Goal: Find specific page/section: Find specific page/section

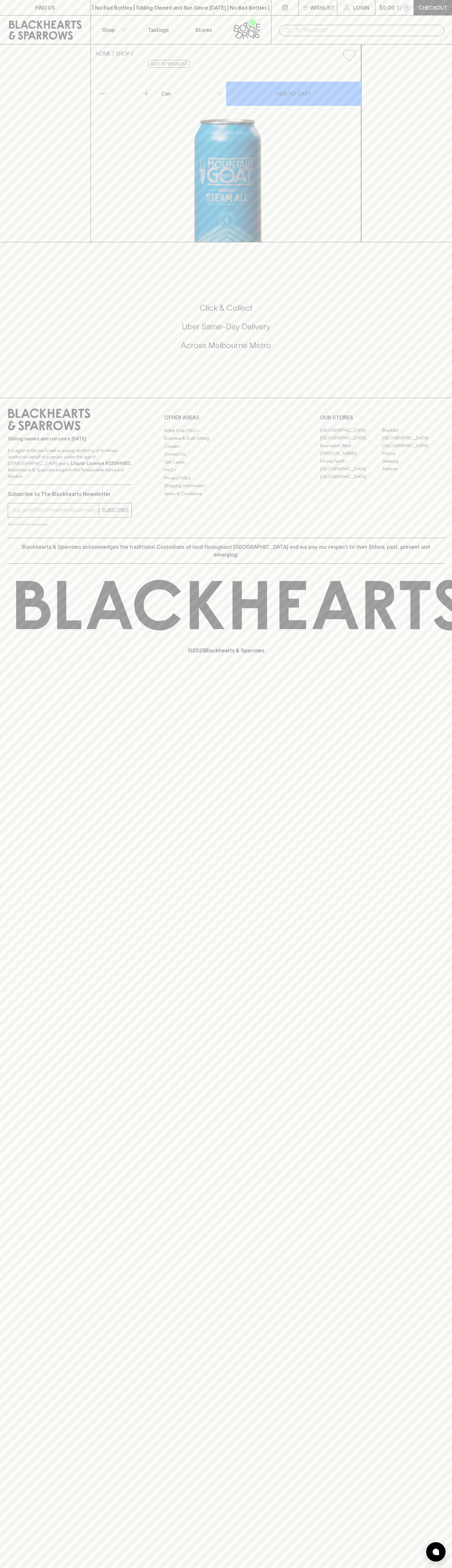
click at [286, 16] on div "​" at bounding box center [361, 30] width 181 height 29
click at [448, 208] on div "HOME SHOP Mountain Goat Organic Steam Ale $5.50 Add to wishlist 10% discount wh…" at bounding box center [226, 143] width 452 height 198
click at [186, 1567] on html "FIND US | No Bad Bottles | Sibling Owned and Run Since 2006 | No Bad Bottles | …" at bounding box center [226, 784] width 452 height 1568
click at [10, 6] on link "FIND US" at bounding box center [45, 7] width 90 height 15
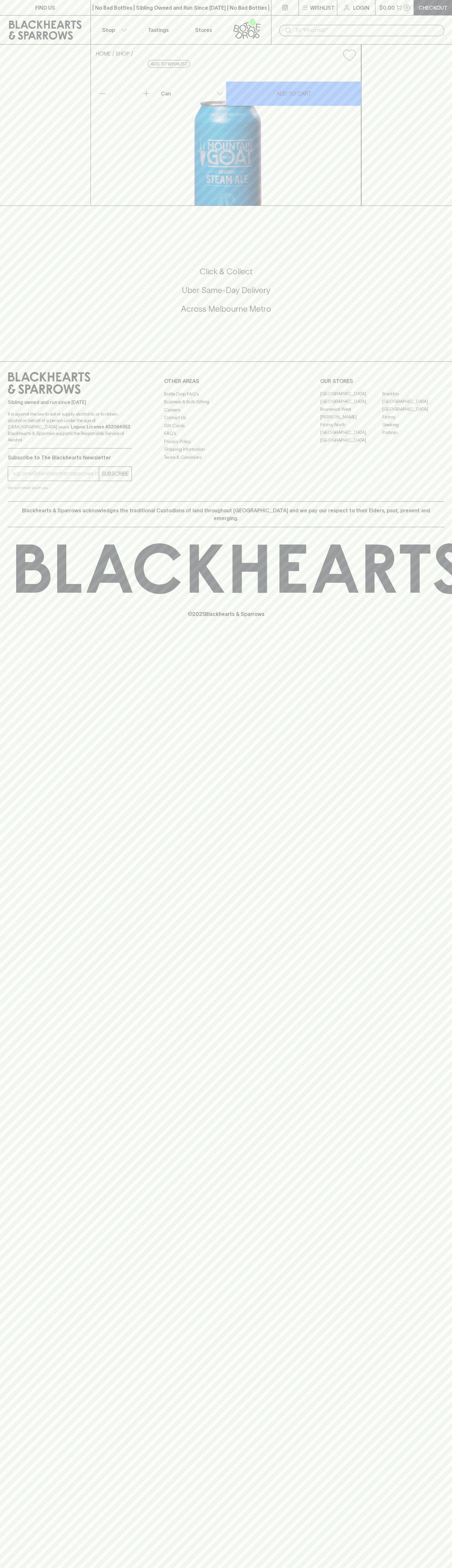
click at [351, 405] on link "[GEOGRAPHIC_DATA]" at bounding box center [351, 402] width 62 height 8
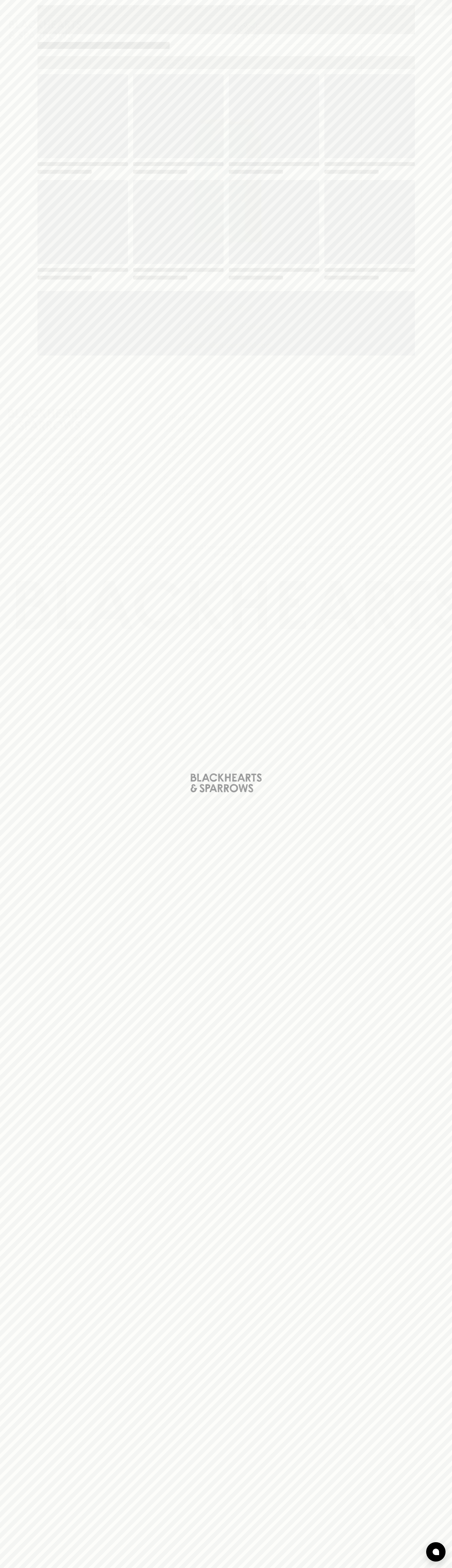
click at [307, 176] on div "Loading" at bounding box center [225, 177] width 377 height 206
